Goal: Browse casually

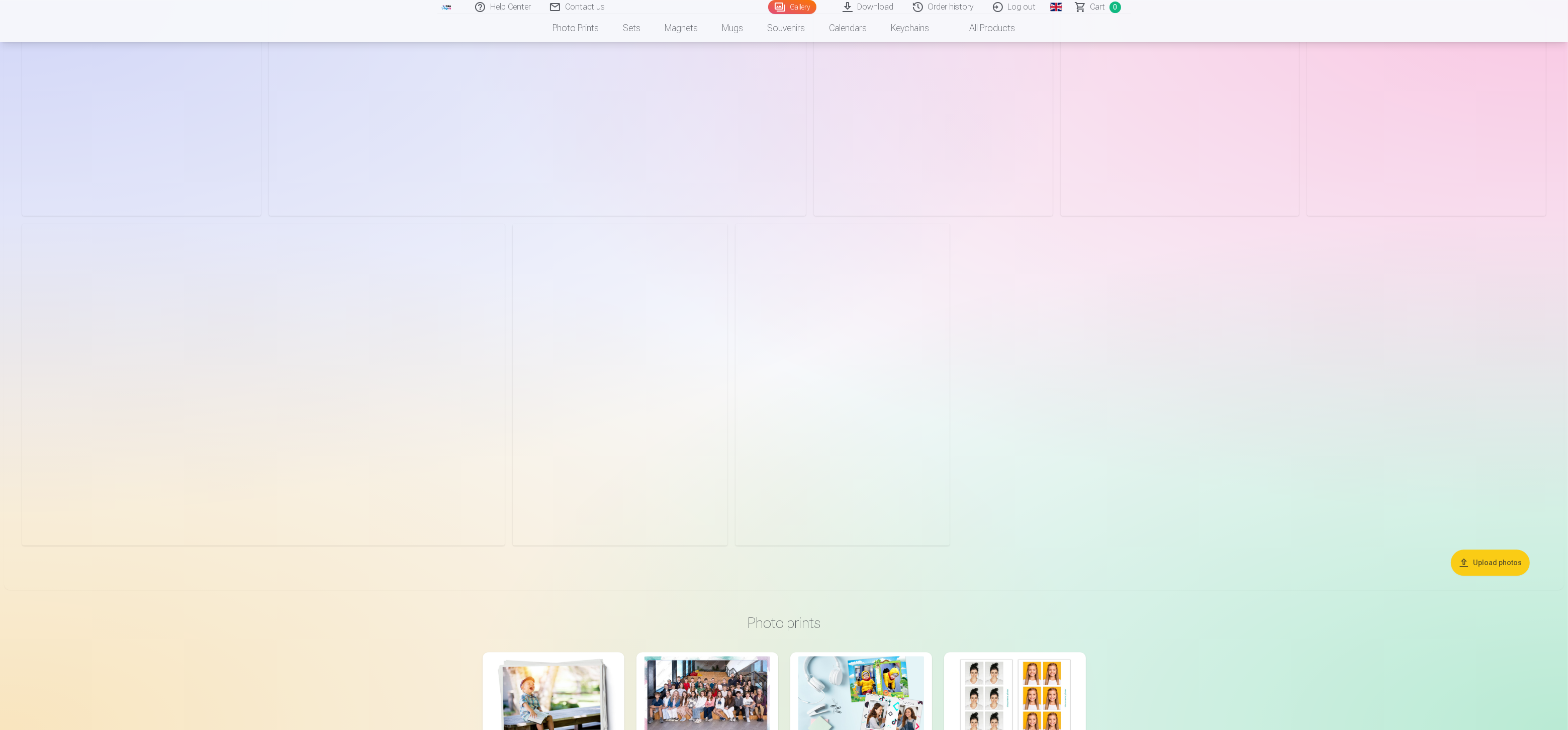
scroll to position [4775, 0]
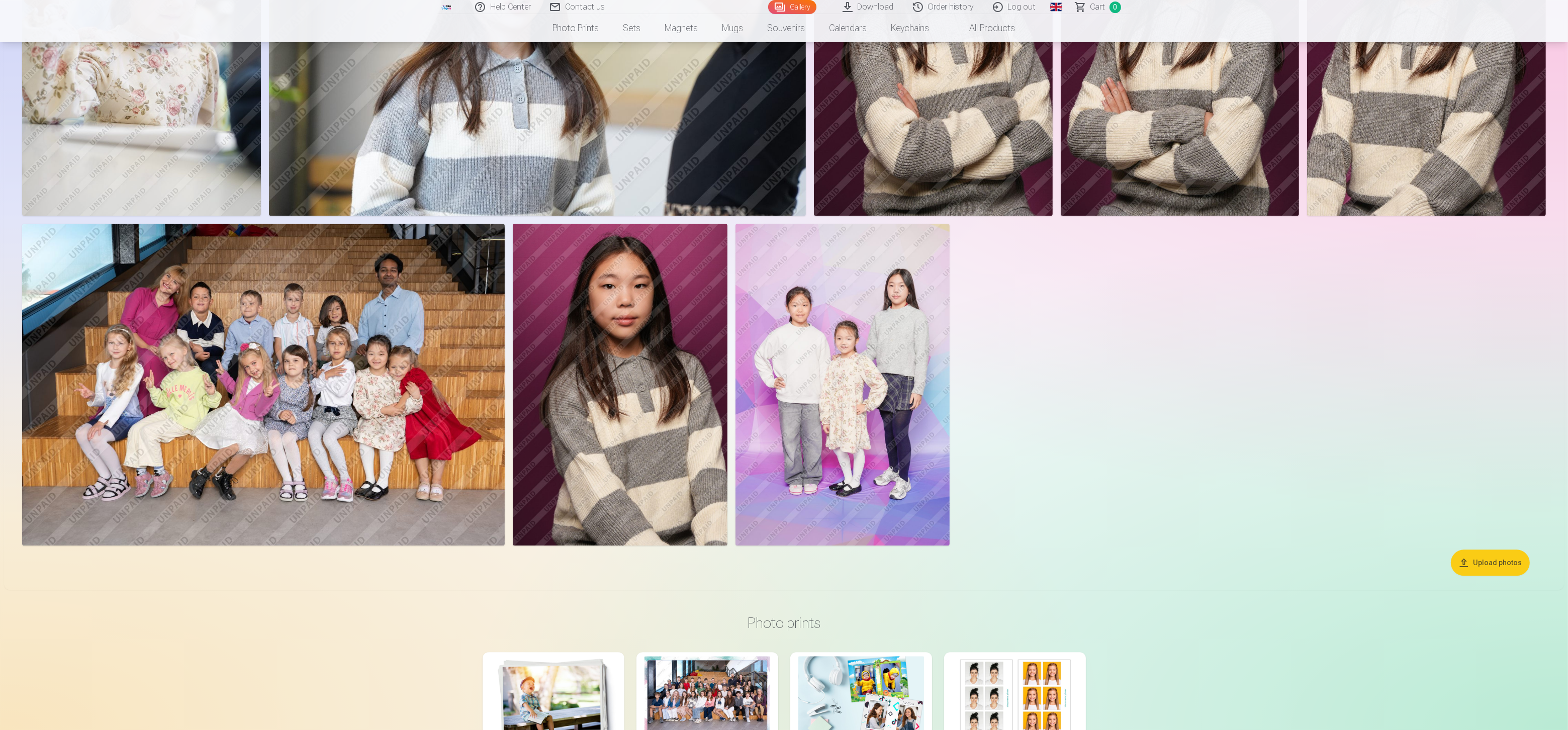
click at [890, 429] on img at bounding box center [842, 385] width 214 height 322
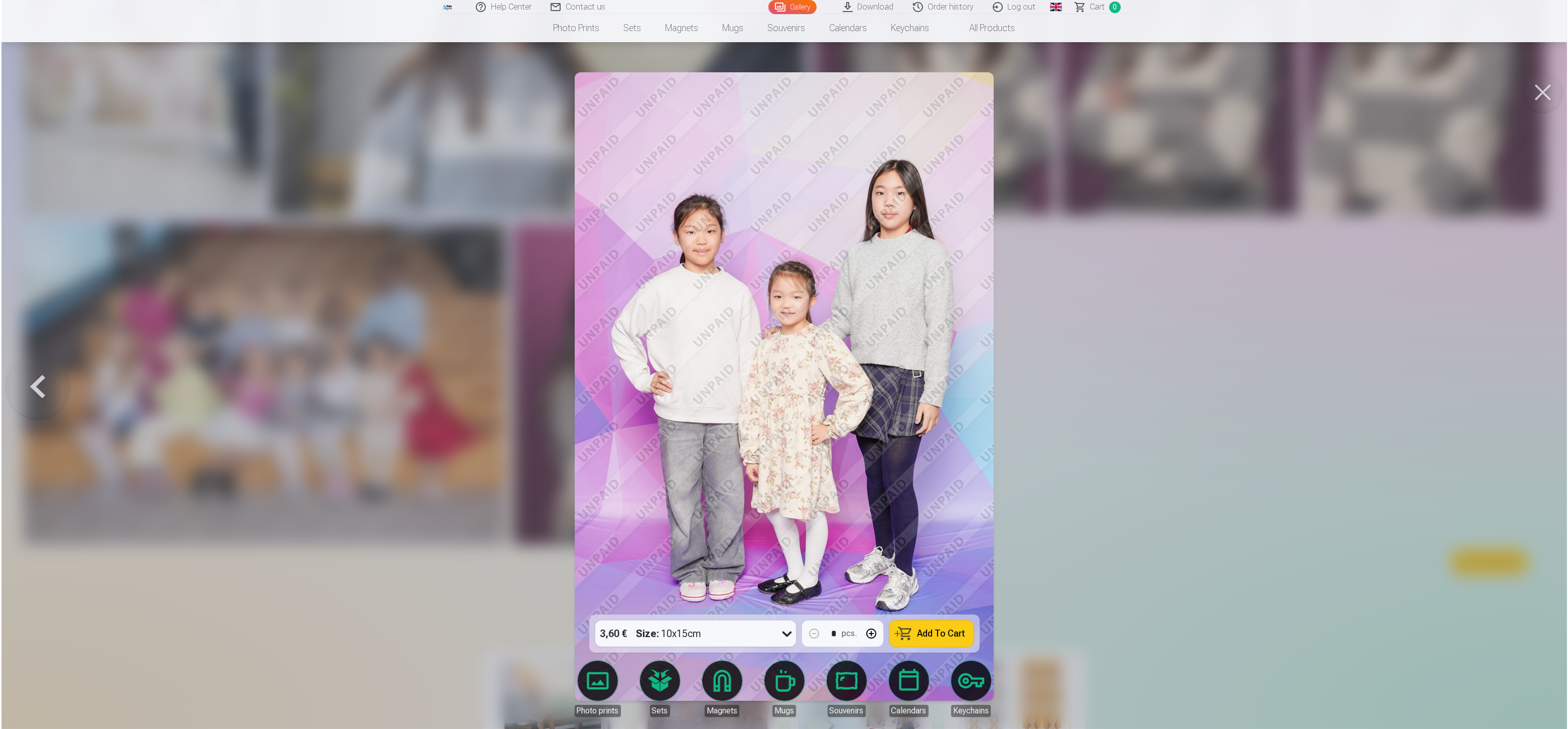
scroll to position [4775, 0]
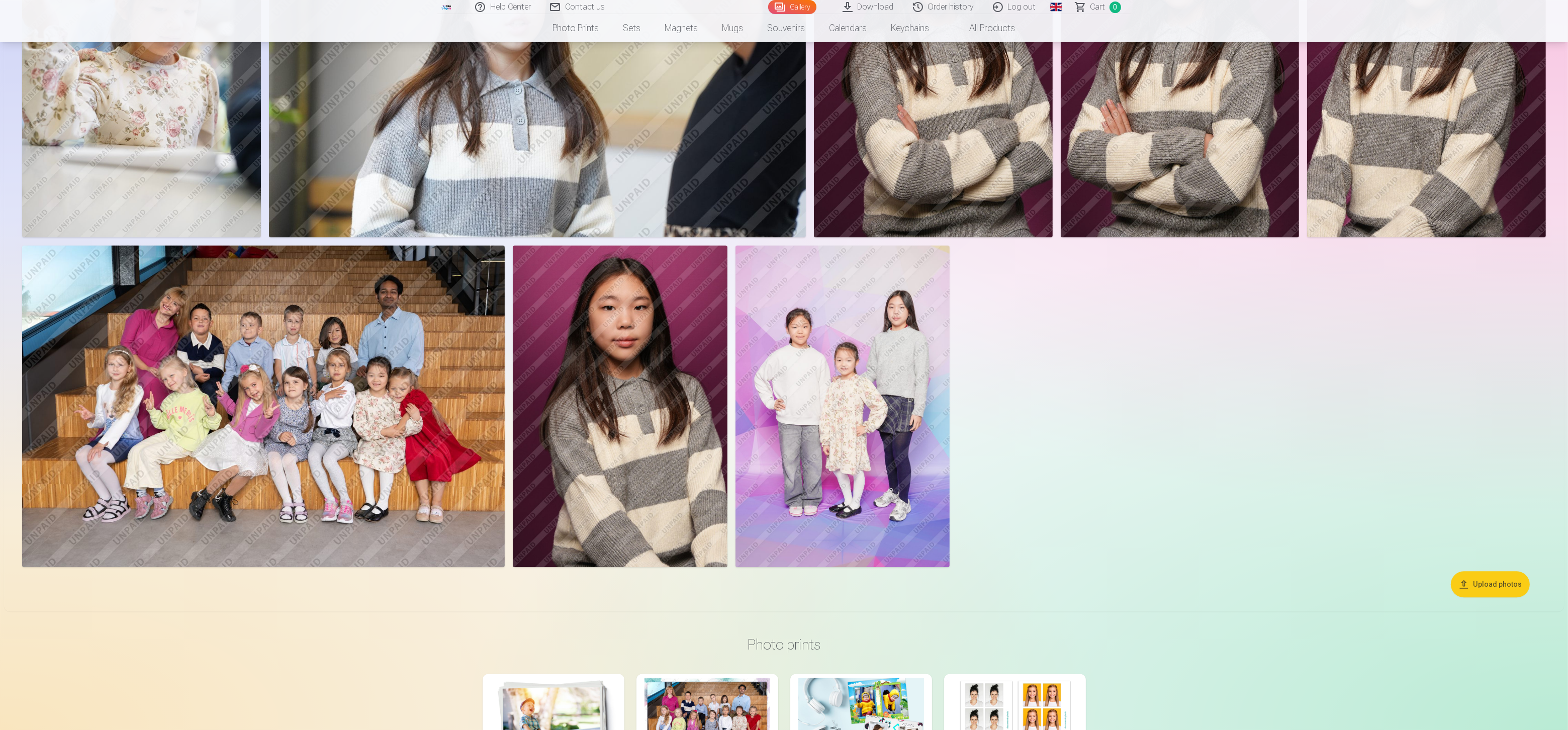
click at [675, 367] on img at bounding box center [620, 406] width 214 height 322
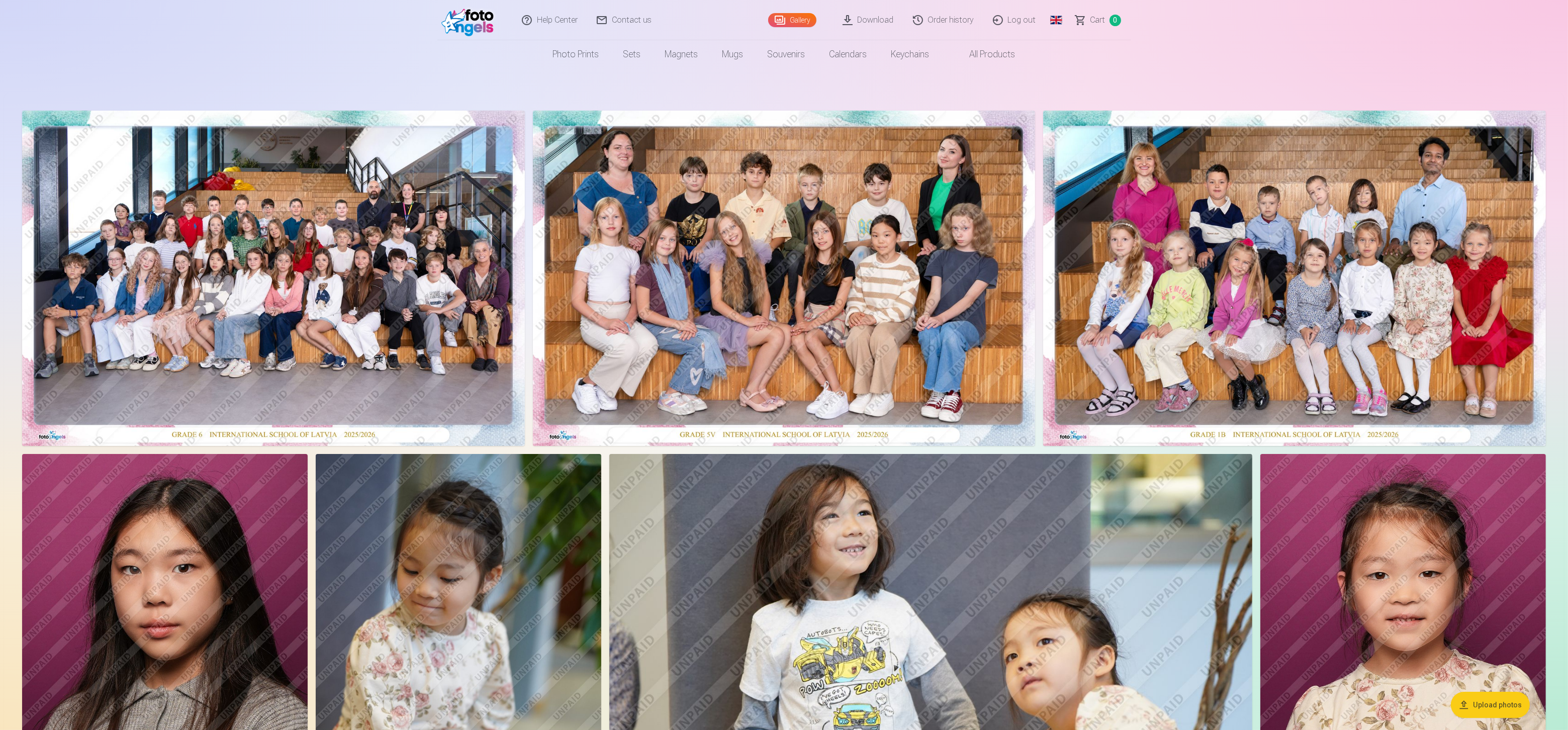
click at [360, 334] on img at bounding box center [274, 279] width 503 height 336
click at [834, 500] on img at bounding box center [931, 667] width 643 height 428
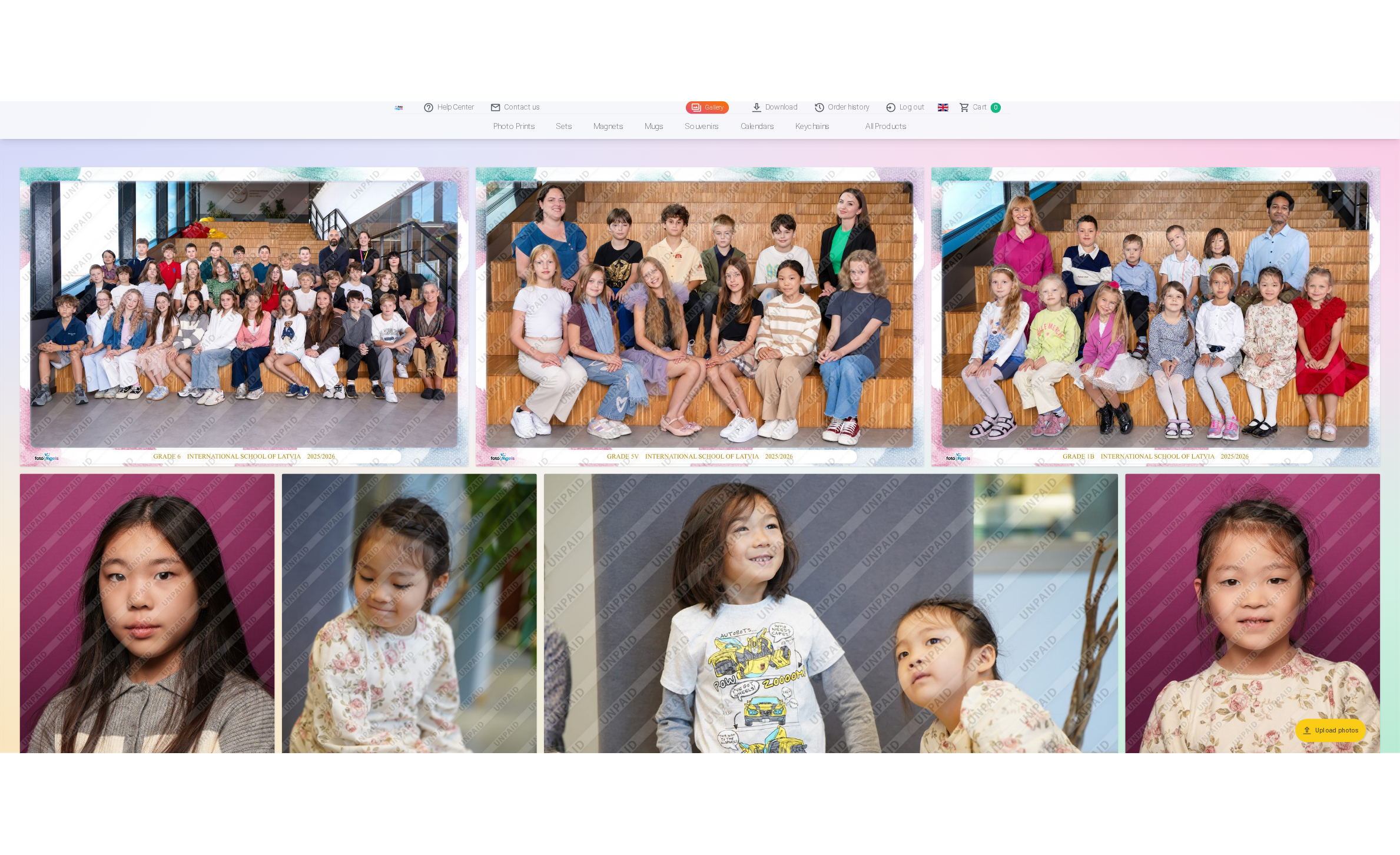
scroll to position [37, 0]
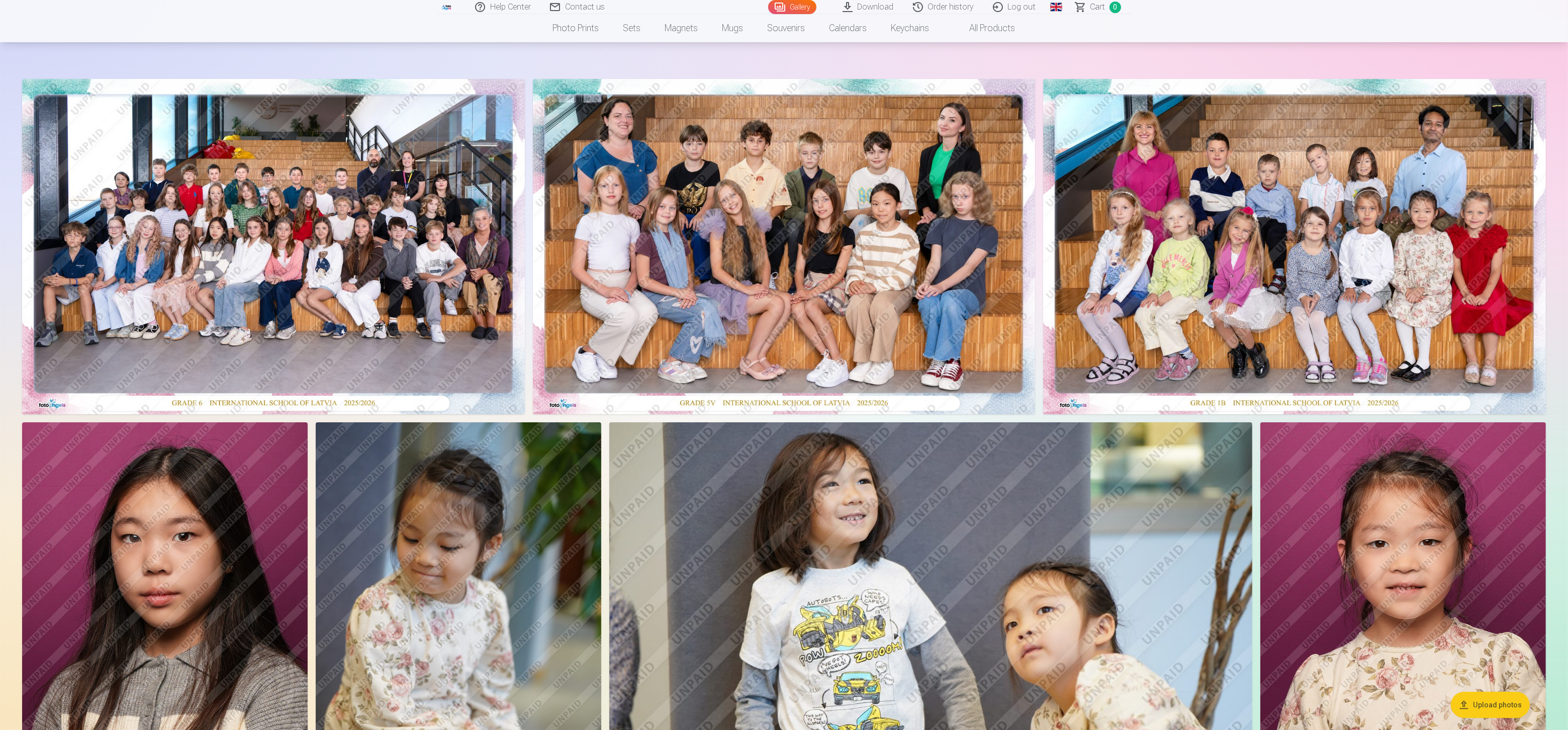
click at [715, 153] on img at bounding box center [784, 247] width 503 height 336
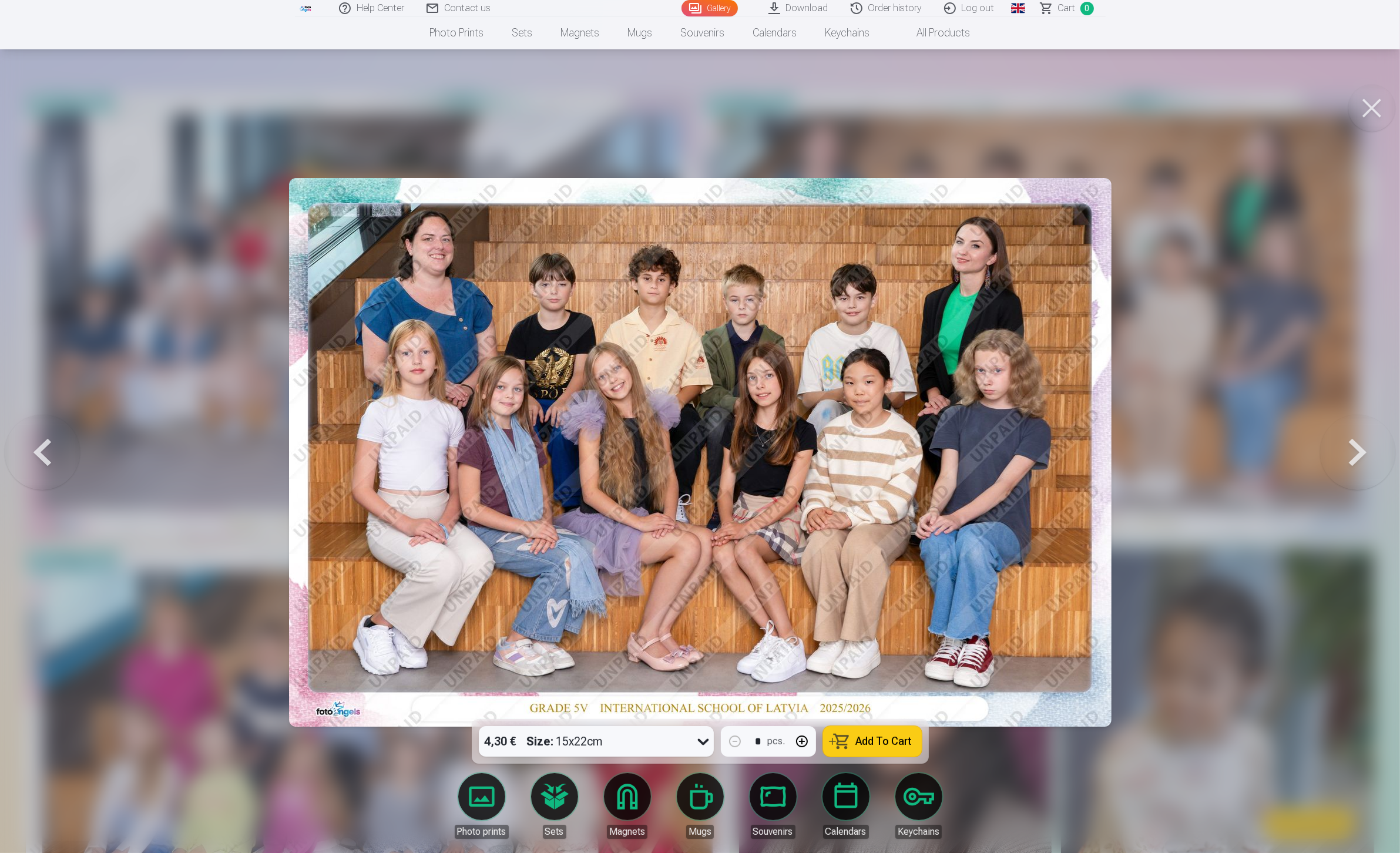
click at [1260, 297] on div at bounding box center [700, 426] width 1400 height 853
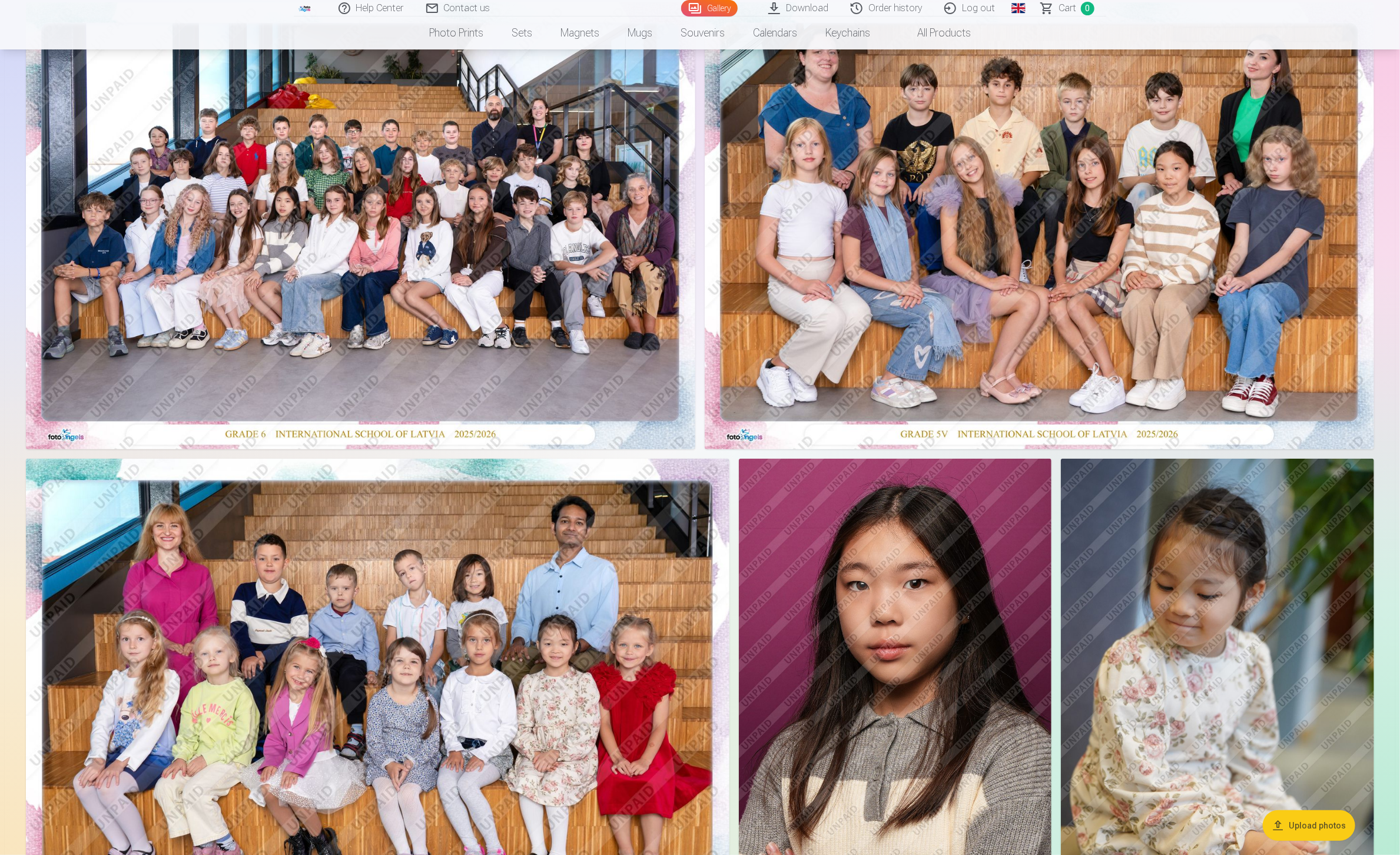
scroll to position [131, 0]
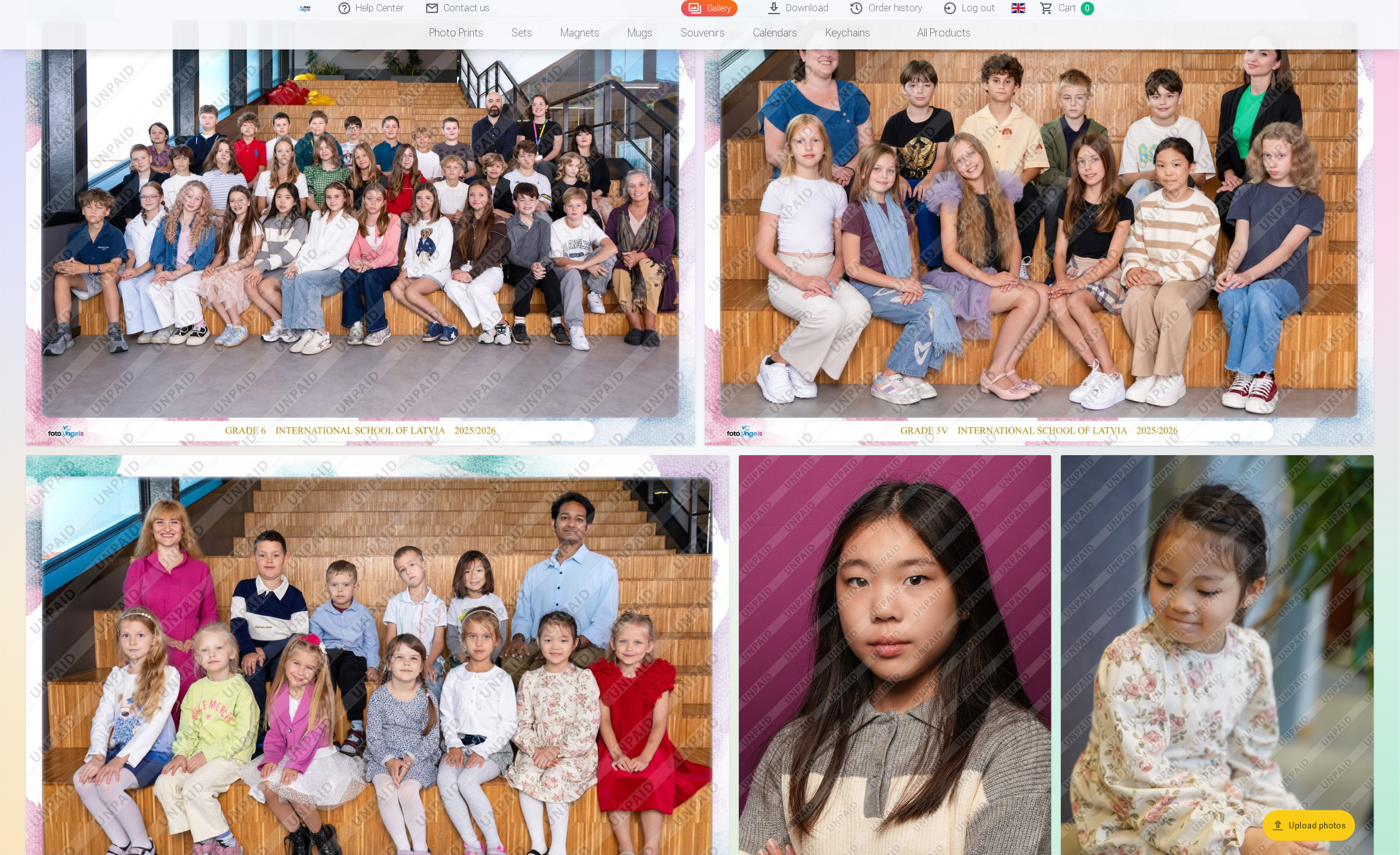
click at [898, 599] on img at bounding box center [895, 689] width 312 height 469
click at [632, 676] on img at bounding box center [378, 689] width 703 height 469
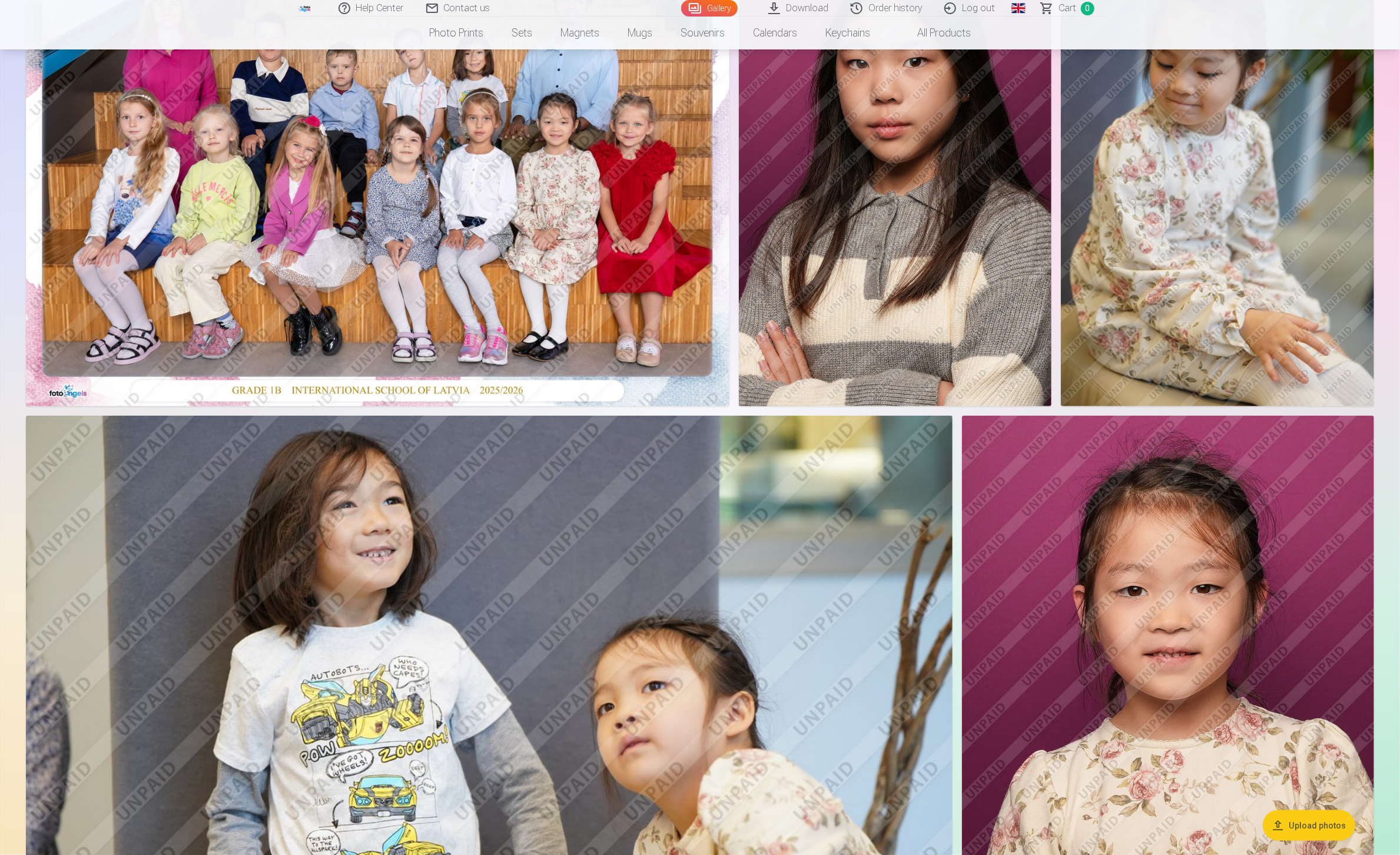
click at [798, 591] on img at bounding box center [489, 724] width 926 height 618
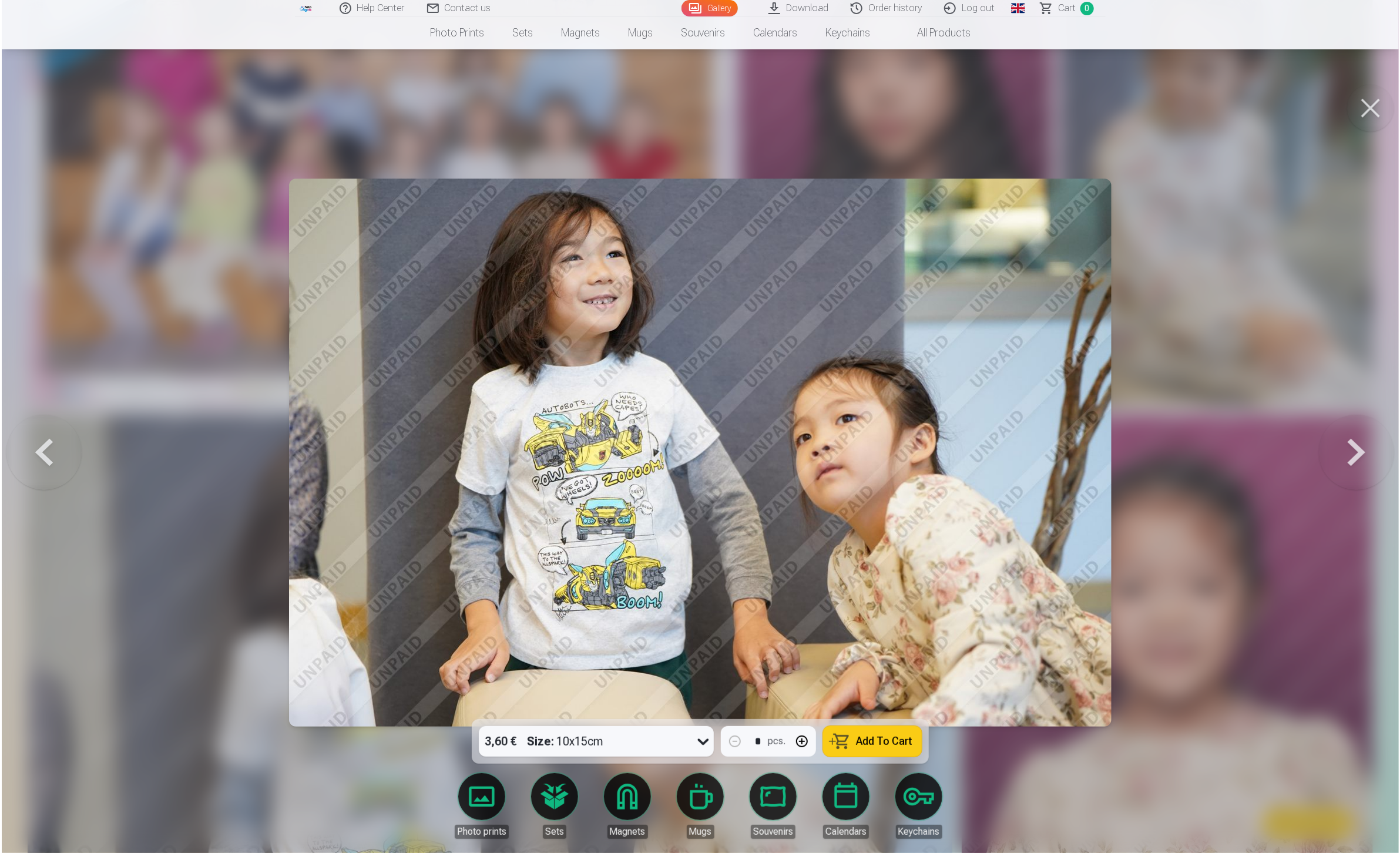
scroll to position [648, 0]
click at [1225, 267] on div at bounding box center [700, 426] width 1400 height 853
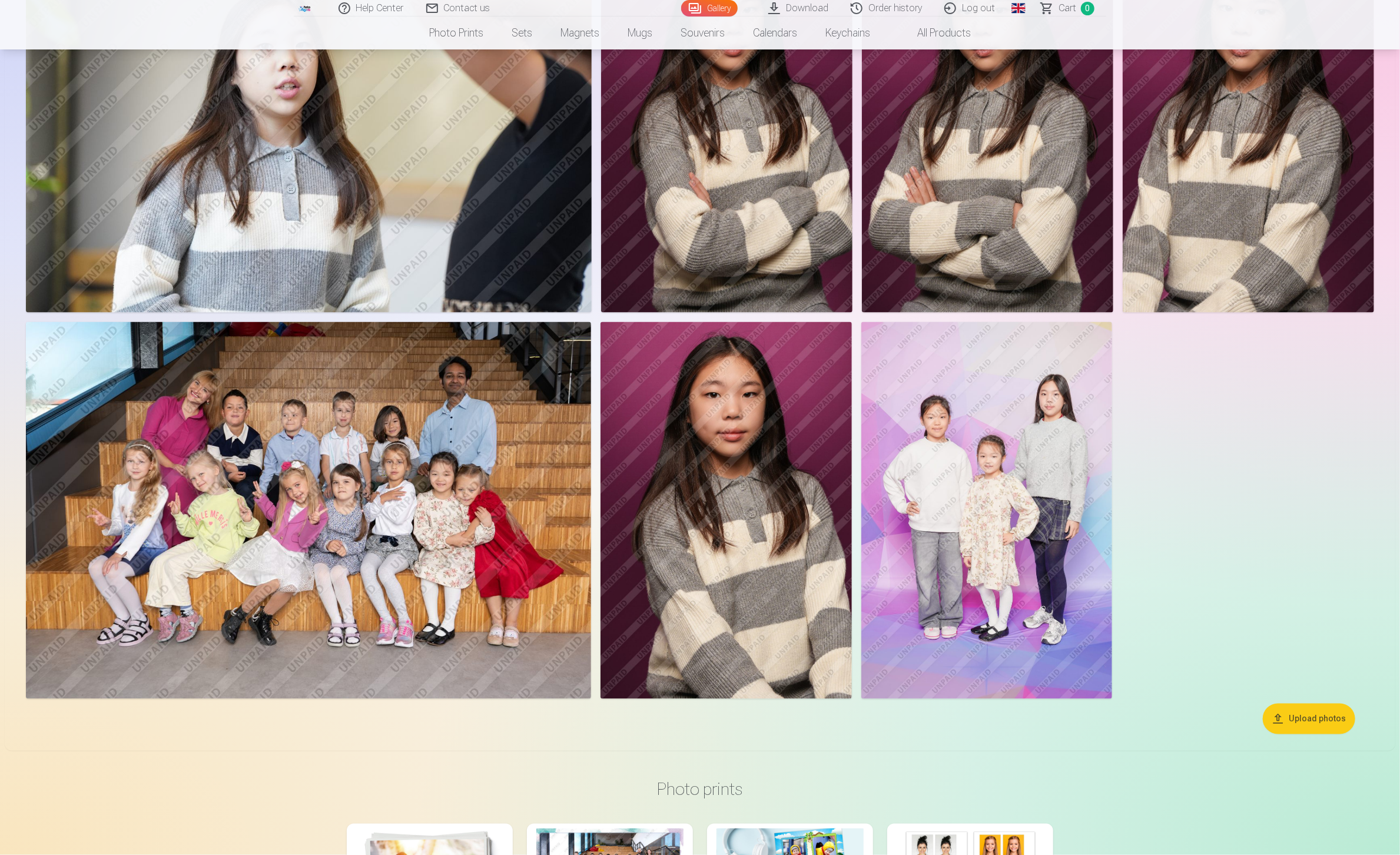
scroll to position [8257, 0]
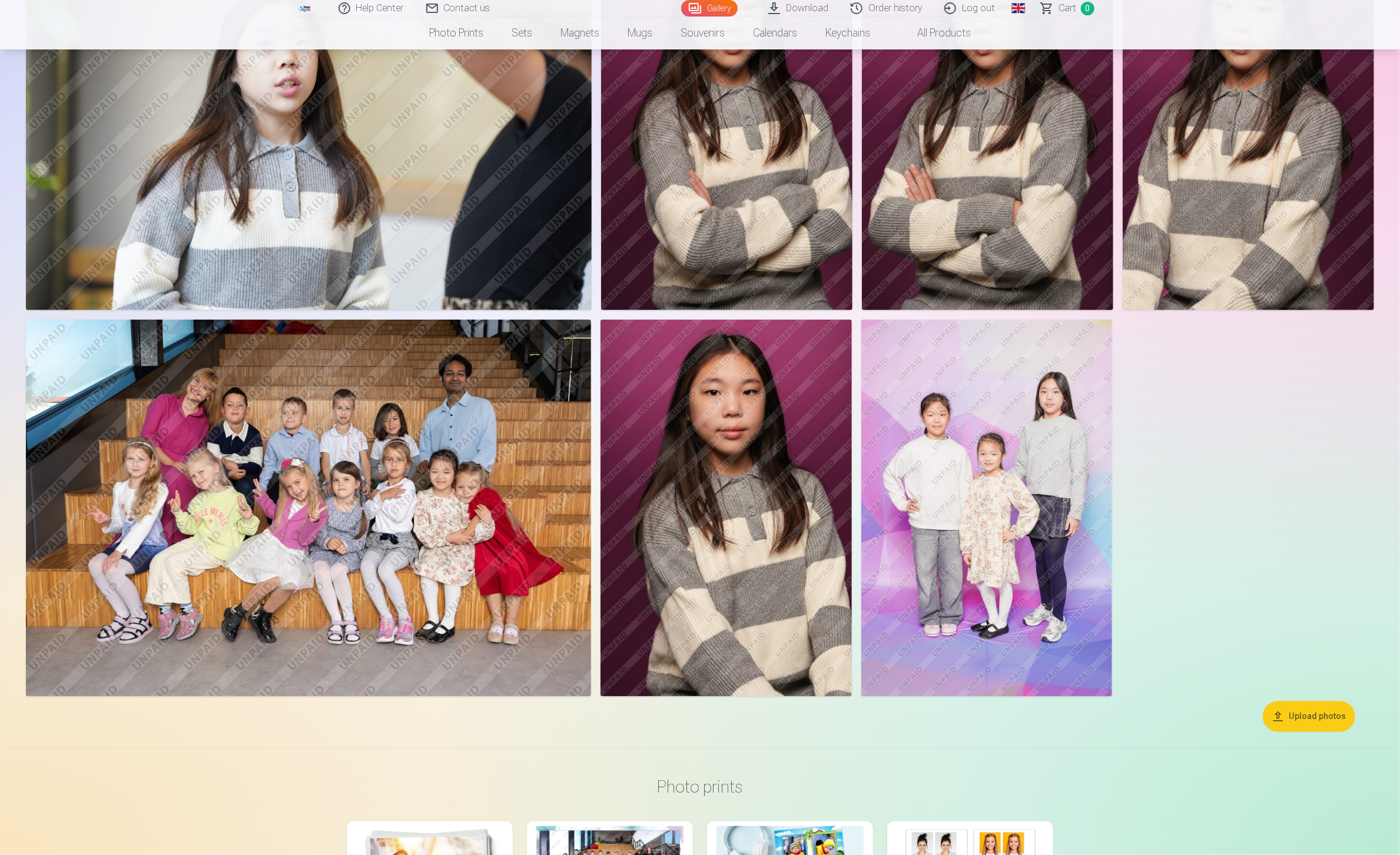
click at [1021, 451] on img at bounding box center [986, 508] width 251 height 377
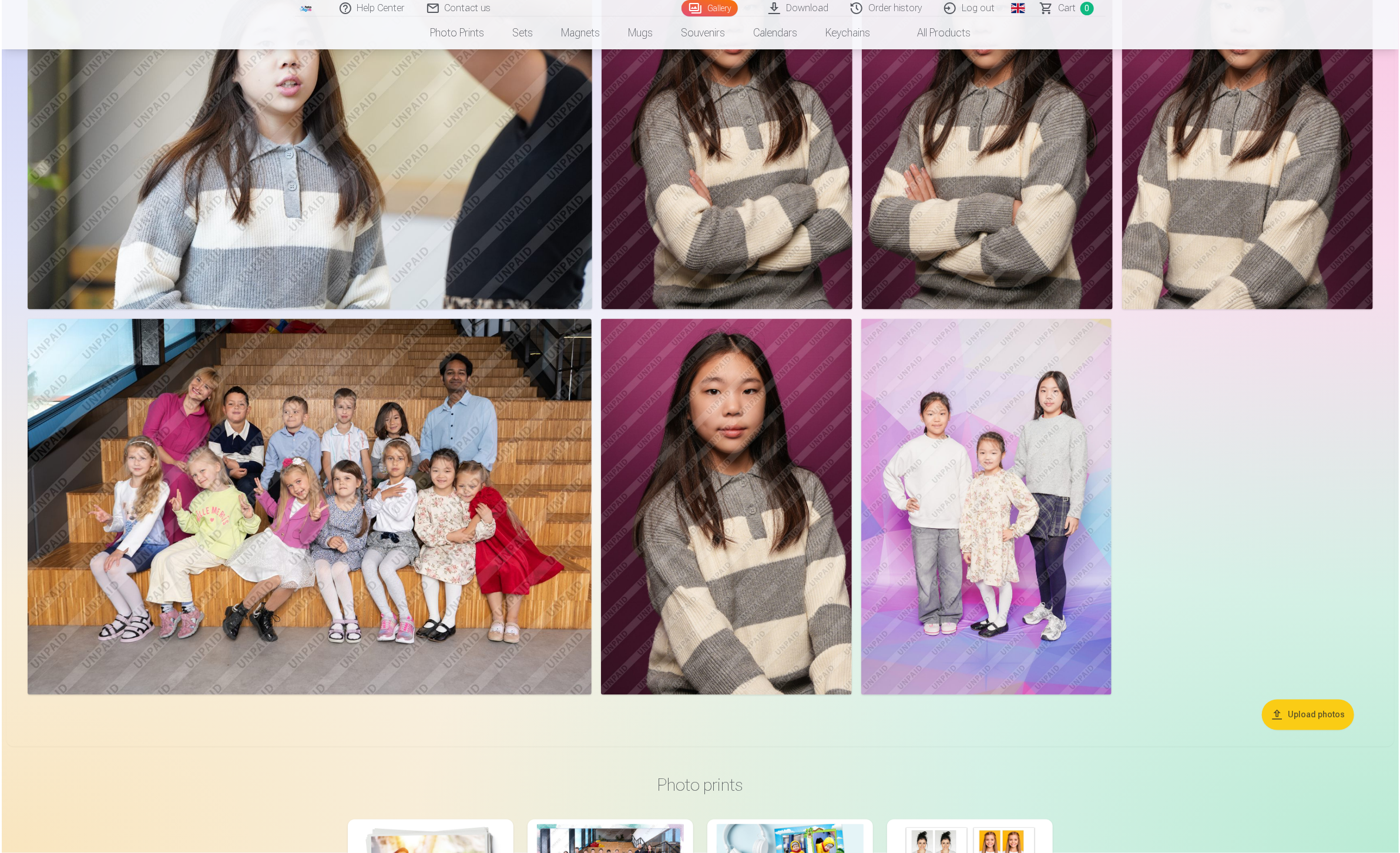
scroll to position [8254, 0]
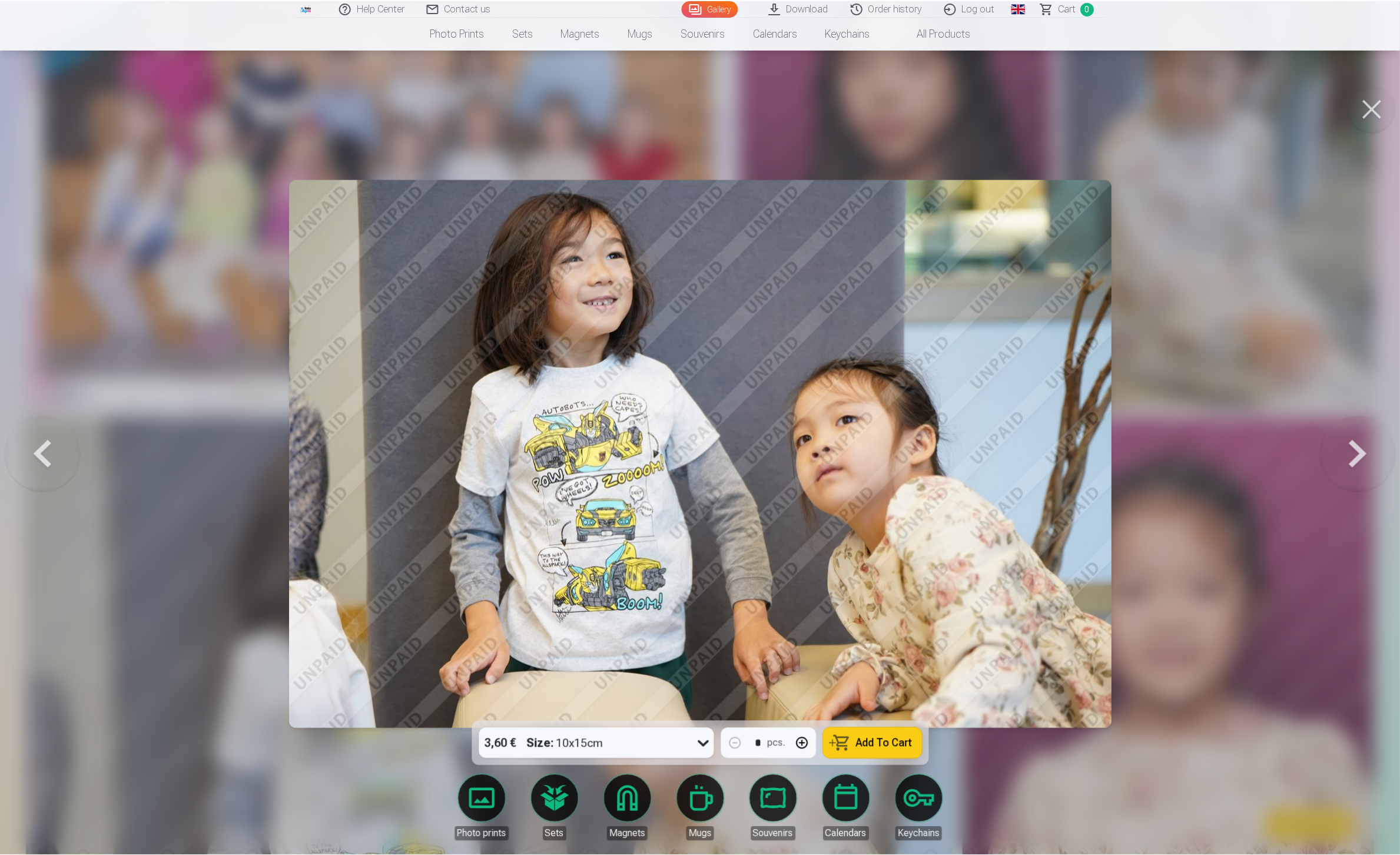
scroll to position [649, 0]
